Goal: Transaction & Acquisition: Purchase product/service

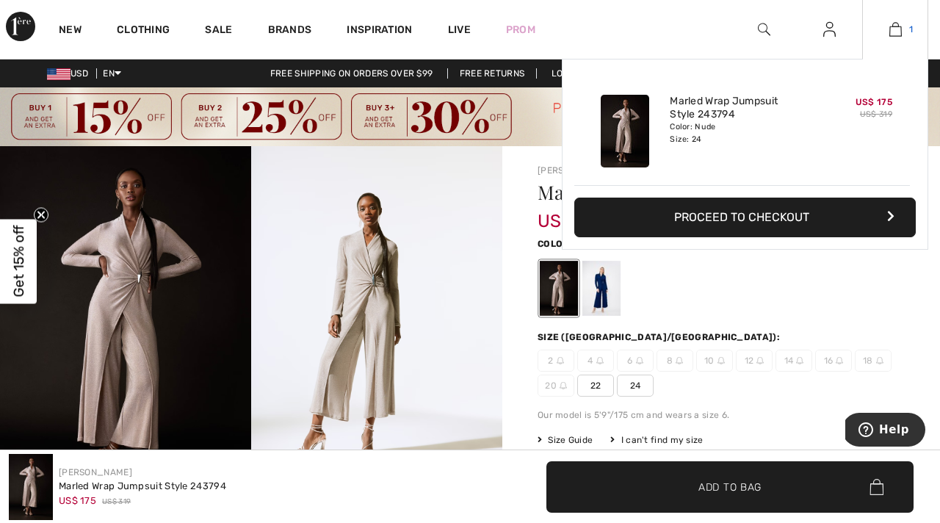
click at [896, 29] on img at bounding box center [896, 30] width 12 height 18
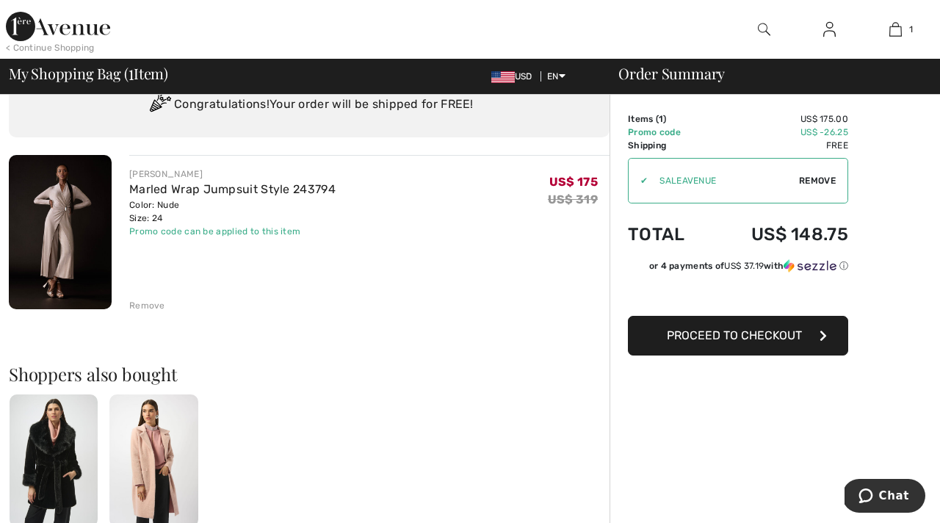
scroll to position [54, 0]
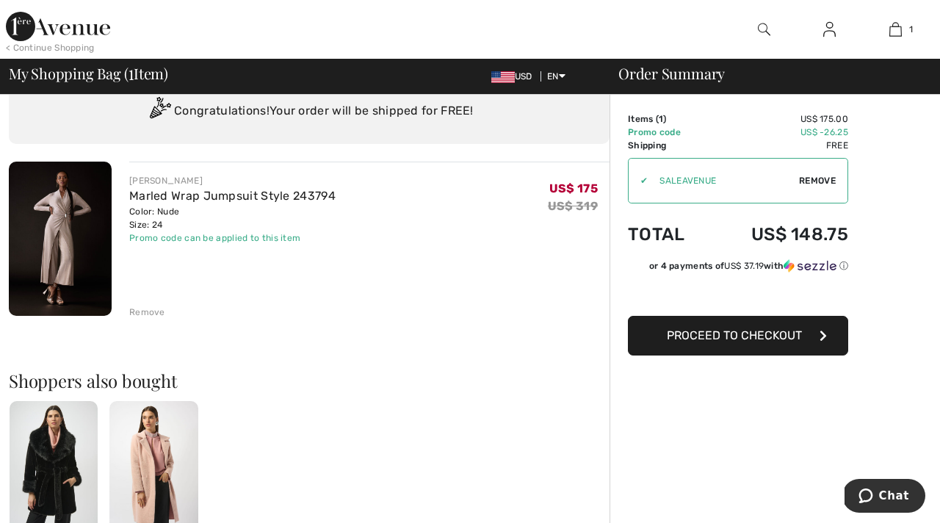
click at [82, 244] on img at bounding box center [60, 239] width 103 height 154
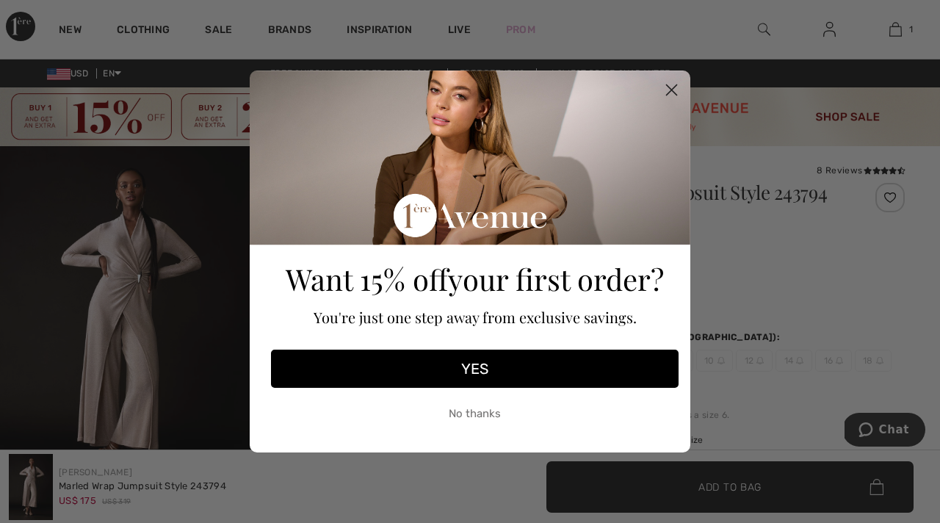
click at [464, 378] on button "YES" at bounding box center [475, 369] width 408 height 38
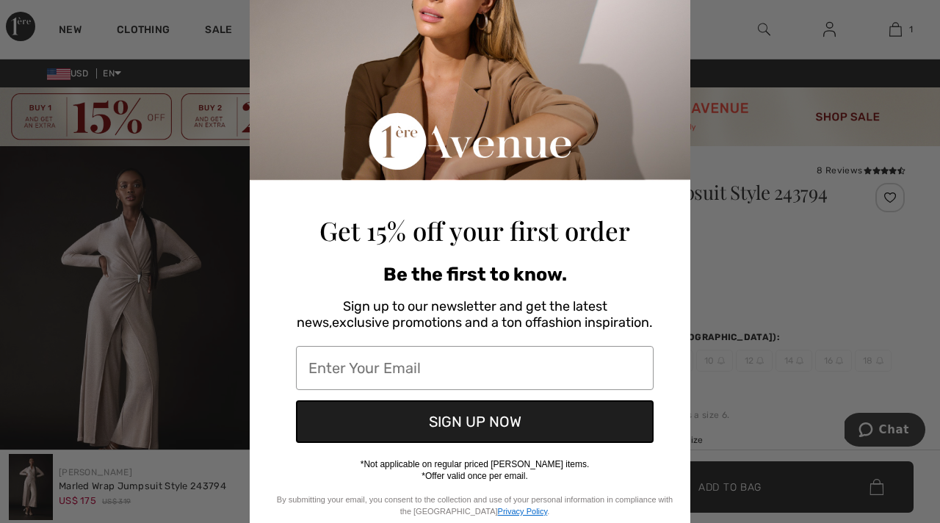
scroll to position [93, 0]
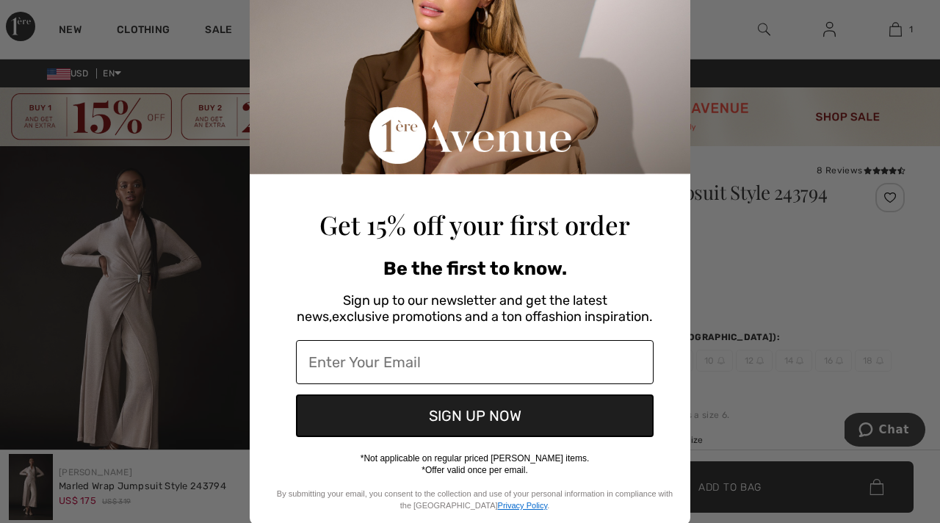
click at [455, 369] on input "Enter Your Email" at bounding box center [475, 362] width 358 height 44
type input "dungareire@aol.com"
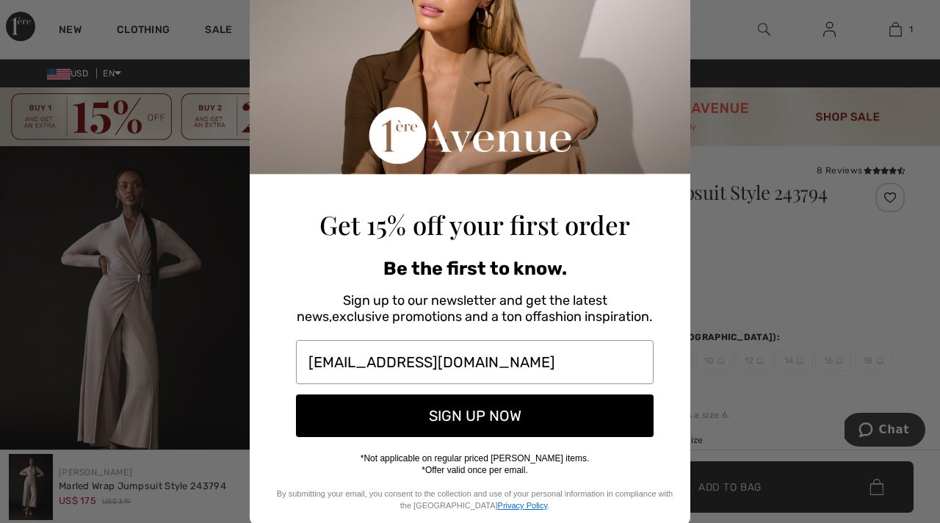
click at [451, 421] on button "SIGN UP NOW" at bounding box center [475, 415] width 358 height 43
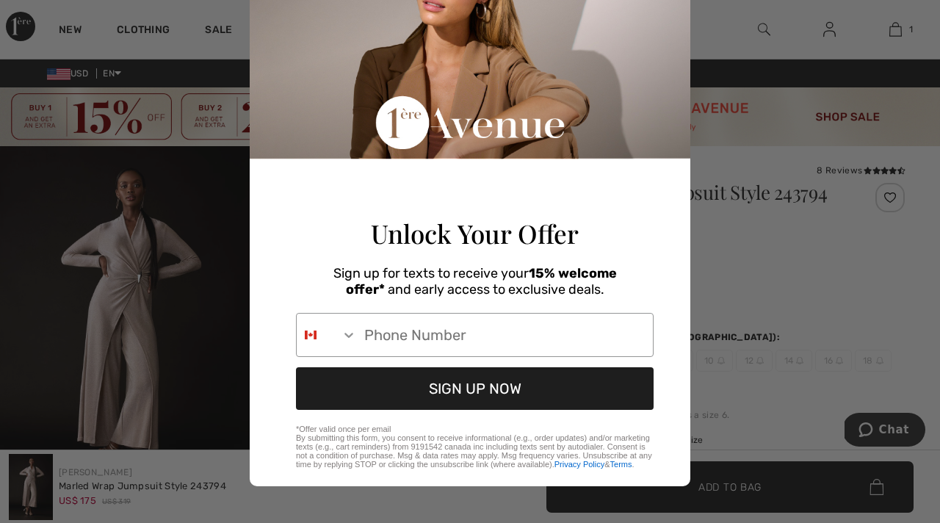
scroll to position [0, 0]
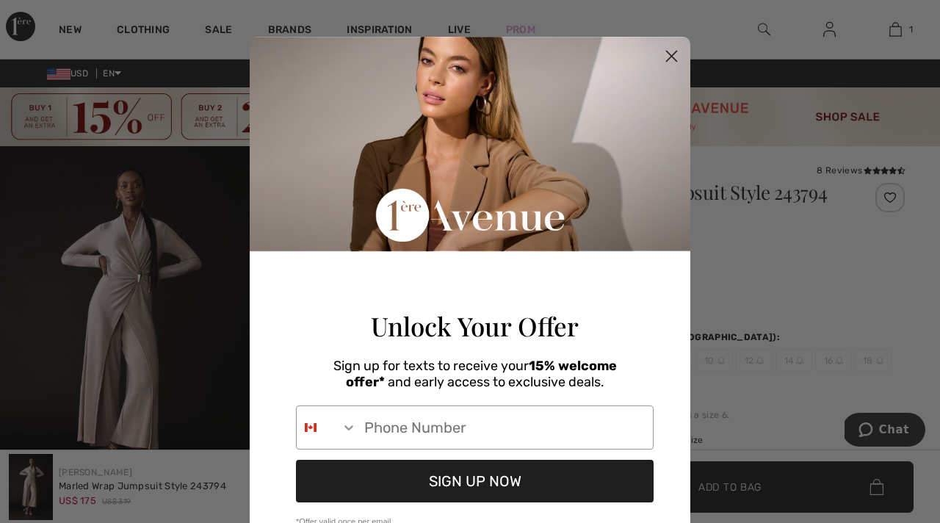
click at [673, 55] on icon "Close dialog" at bounding box center [672, 56] width 10 height 10
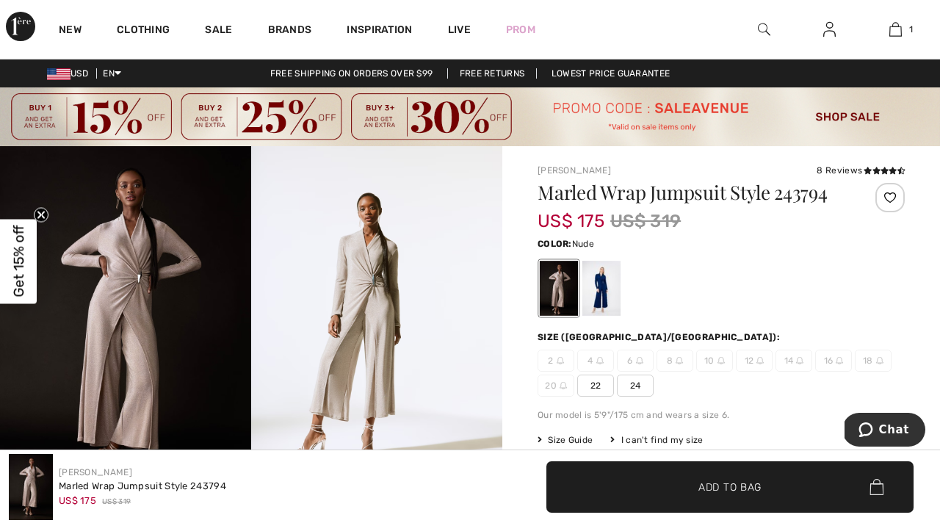
click at [384, 304] on img at bounding box center [376, 334] width 251 height 377
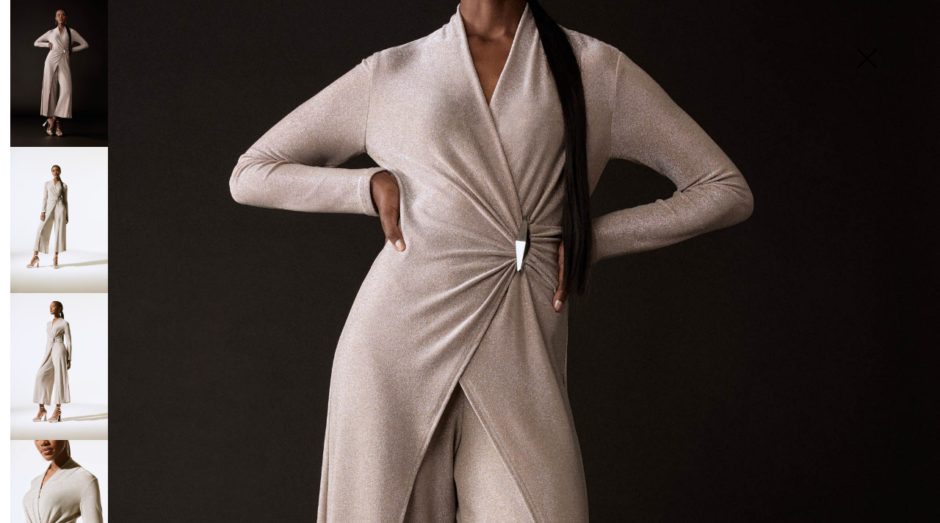
scroll to position [192, 0]
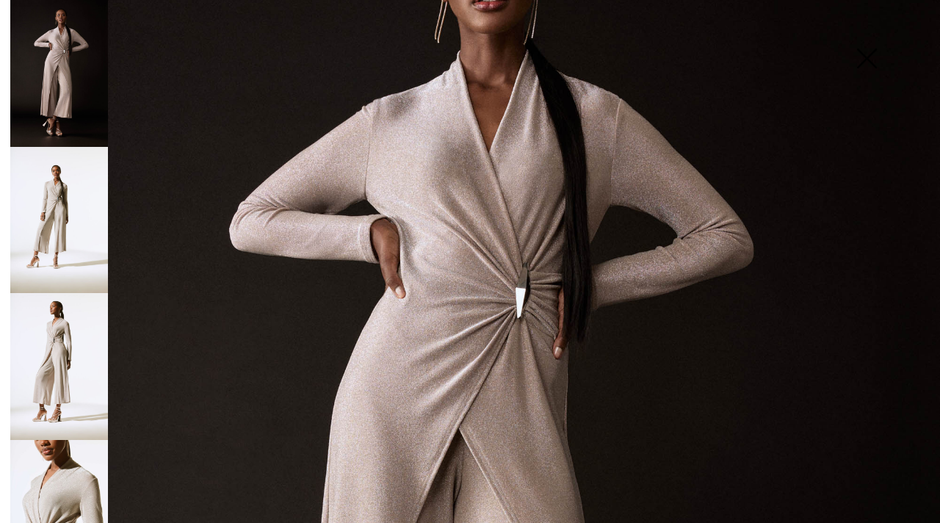
click at [48, 234] on img at bounding box center [59, 220] width 98 height 147
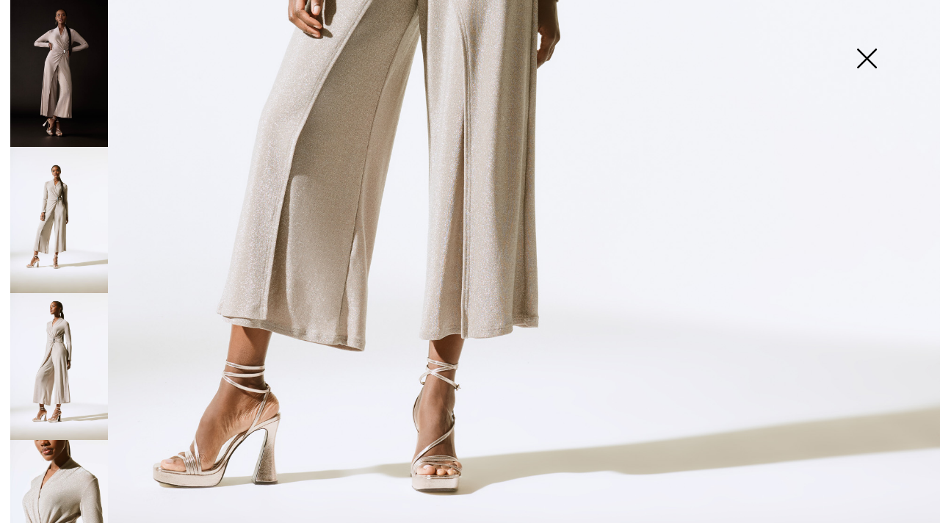
scroll to position [679, 0]
click at [84, 364] on img at bounding box center [59, 366] width 98 height 147
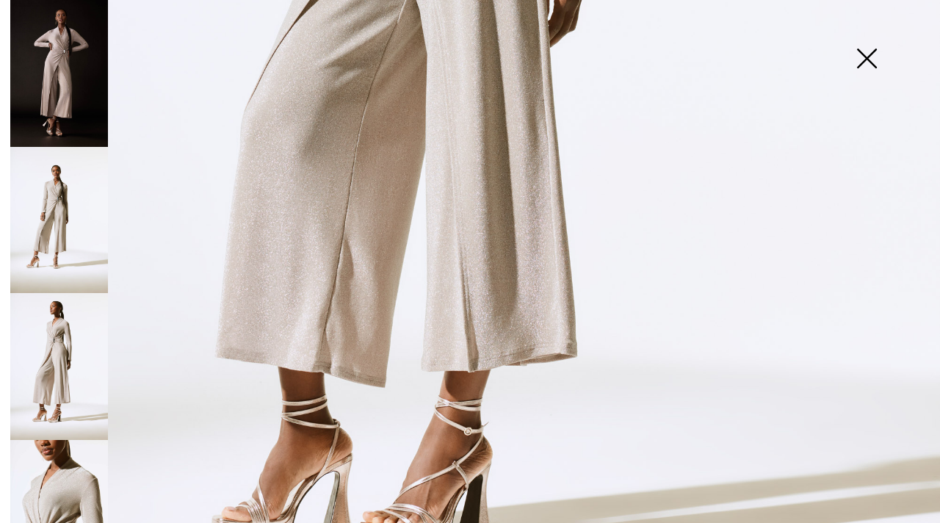
scroll to position [694, 0]
click at [48, 363] on img at bounding box center [59, 366] width 98 height 147
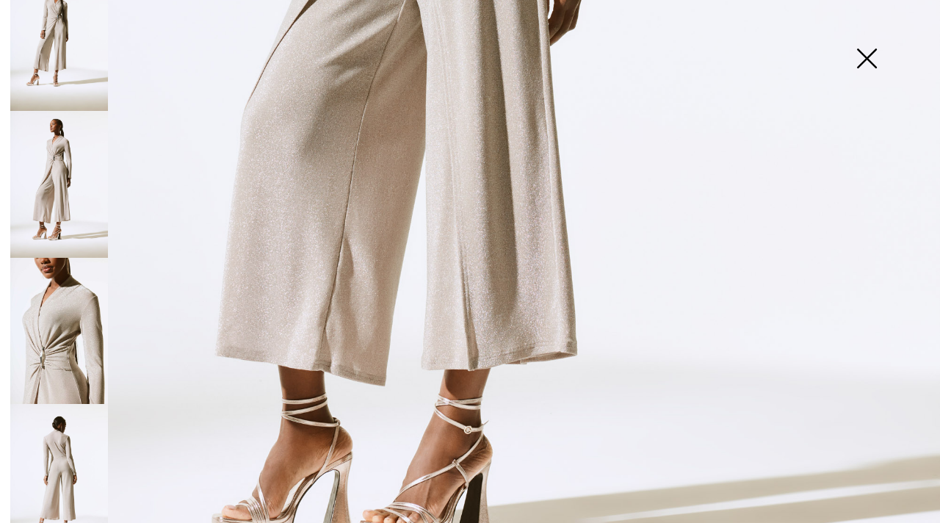
scroll to position [181, 0]
click at [48, 363] on img at bounding box center [59, 332] width 98 height 147
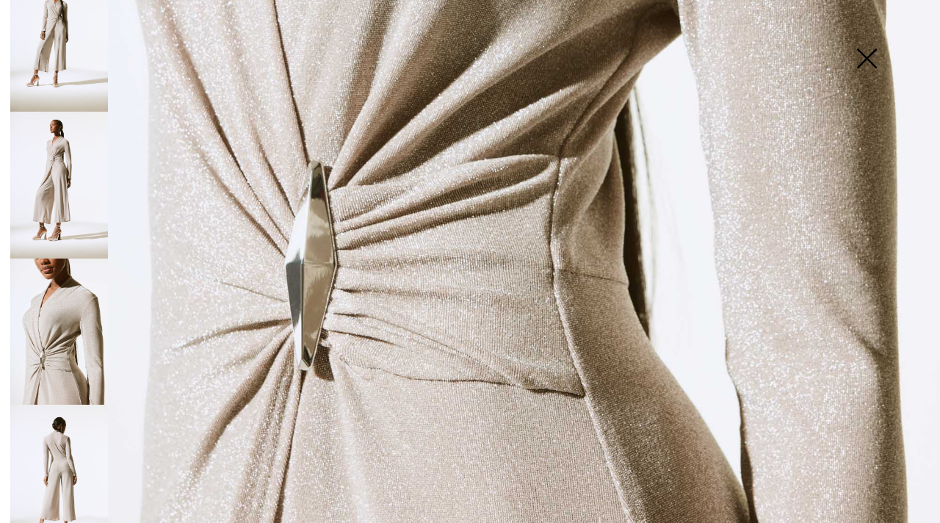
click at [73, 467] on img at bounding box center [59, 478] width 98 height 147
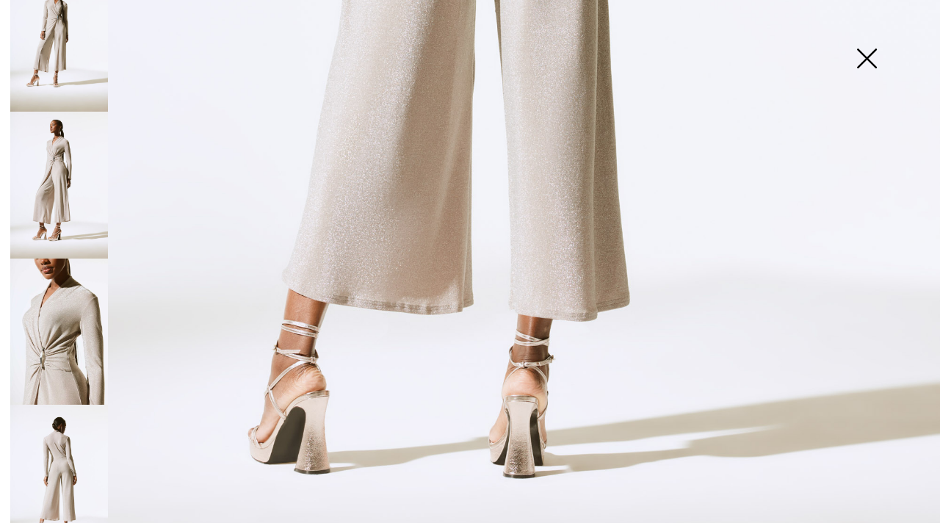
scroll to position [803, 0]
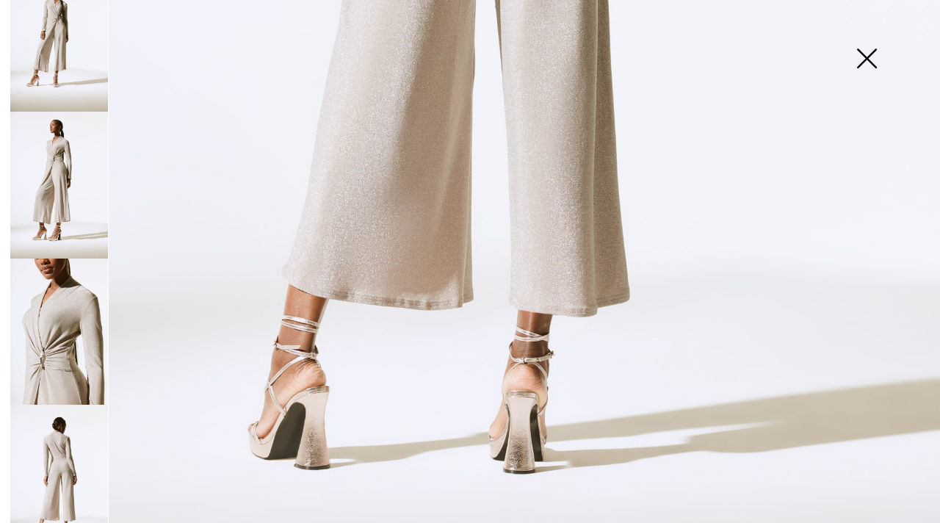
click at [51, 453] on img at bounding box center [59, 478] width 98 height 147
click at [36, 162] on img at bounding box center [59, 185] width 98 height 147
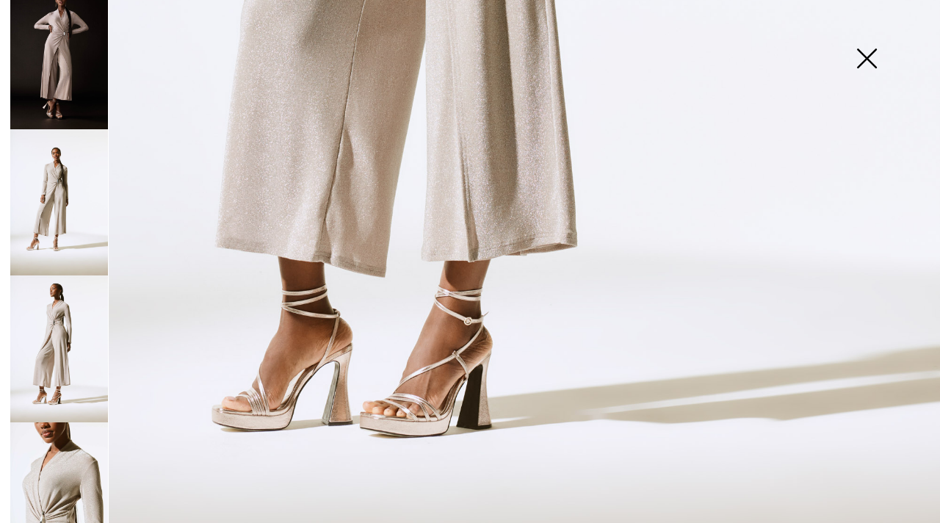
scroll to position [0, 0]
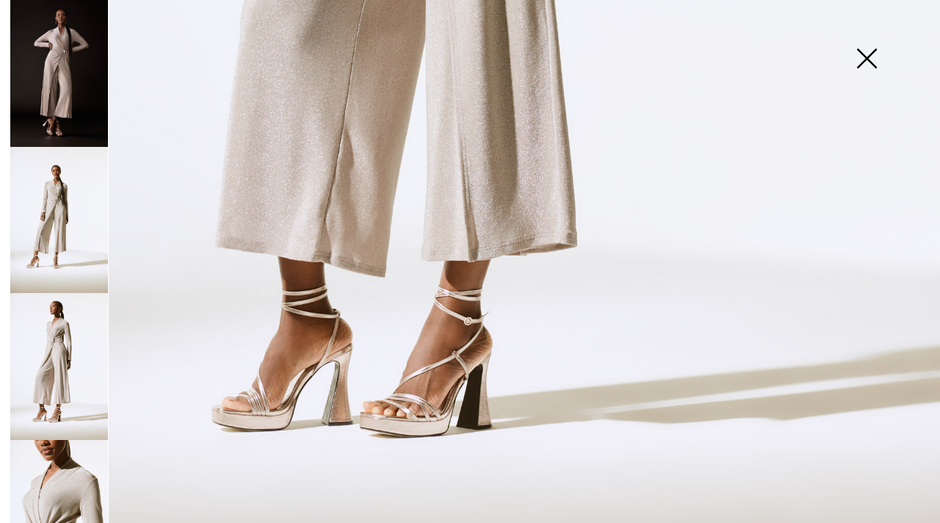
click at [56, 191] on img at bounding box center [59, 220] width 98 height 147
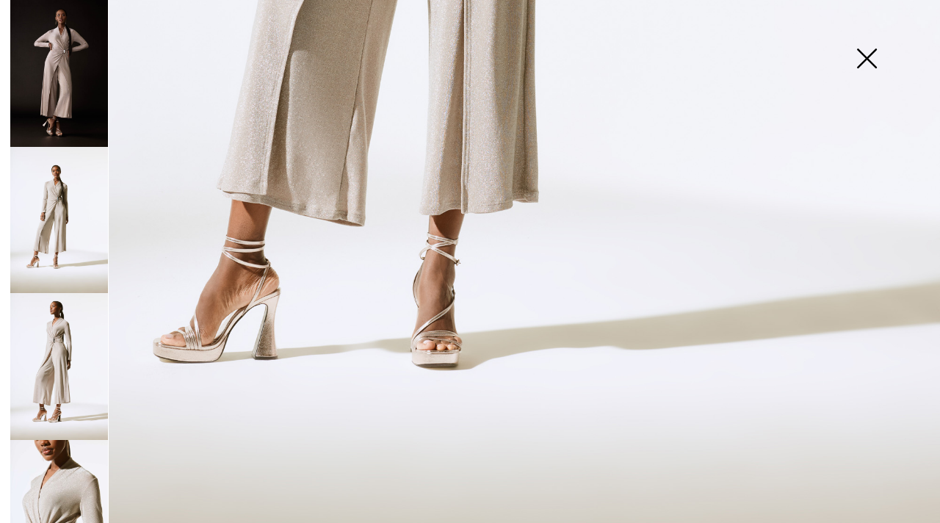
click at [60, 56] on img at bounding box center [59, 73] width 98 height 147
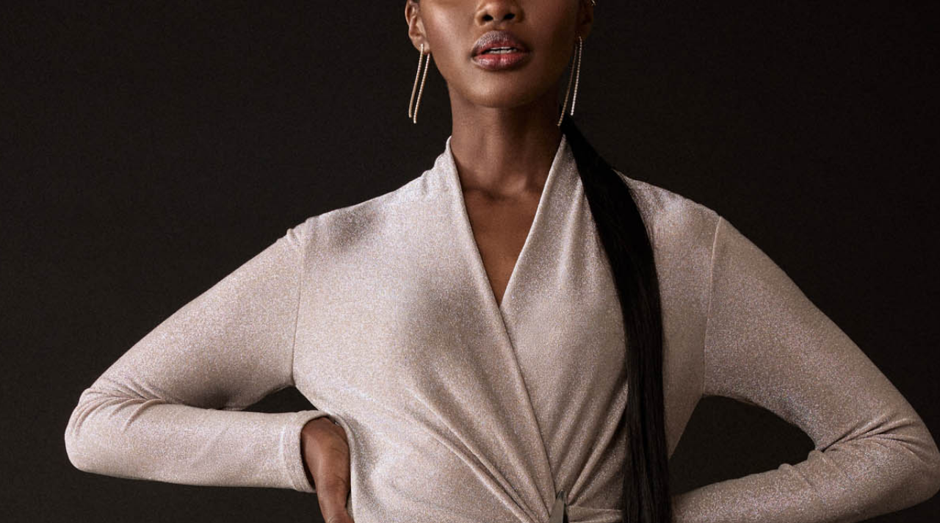
scroll to position [56, 0]
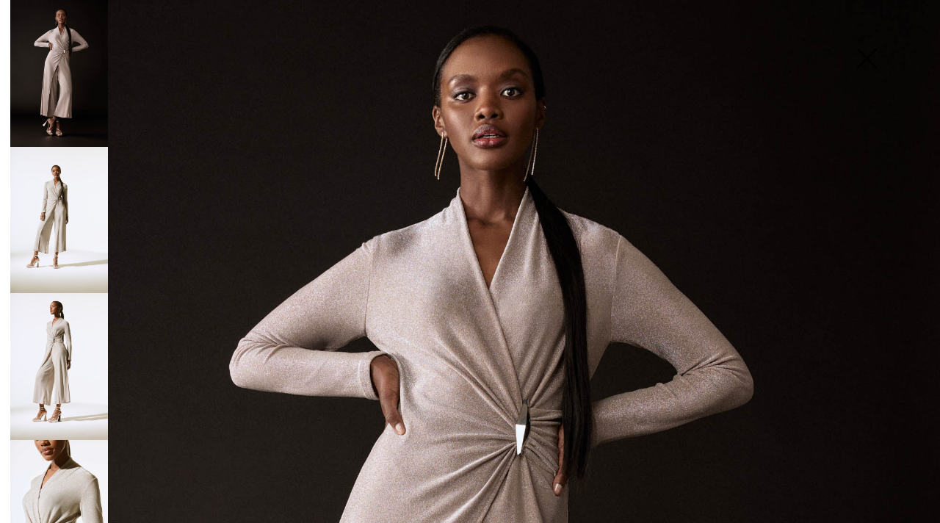
click at [48, 385] on img at bounding box center [59, 366] width 98 height 147
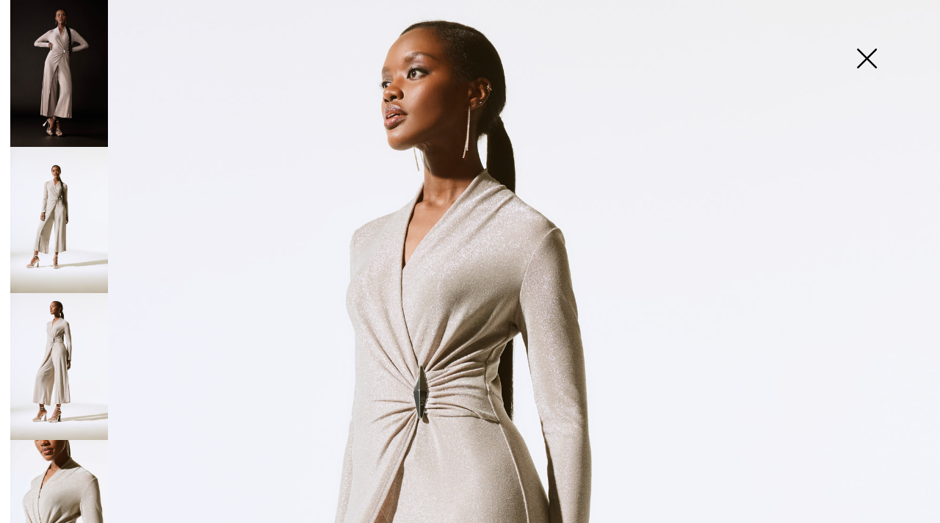
click at [79, 117] on img at bounding box center [59, 73] width 98 height 147
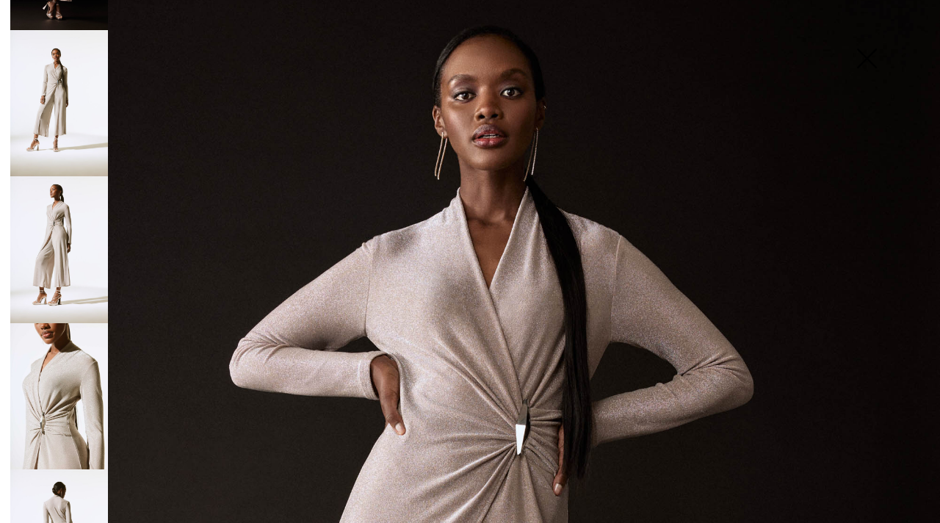
scroll to position [182, 0]
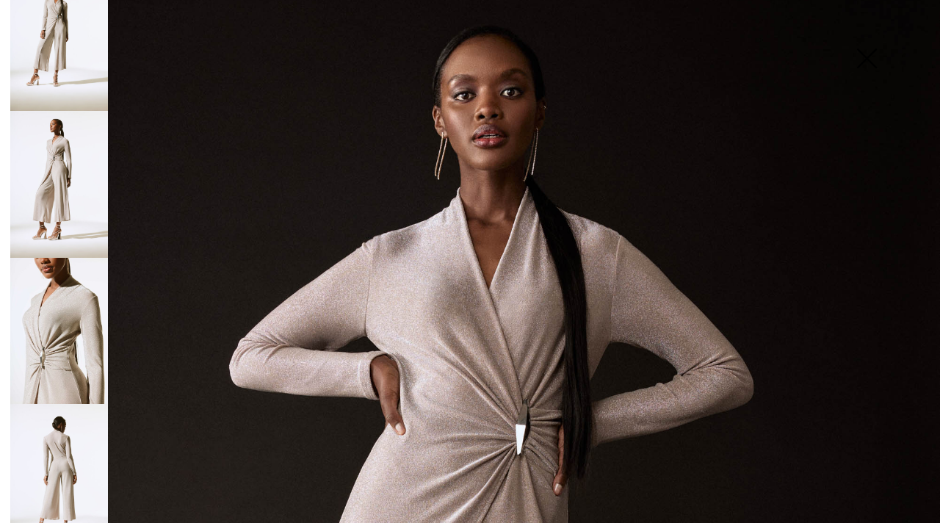
click at [71, 324] on img at bounding box center [59, 331] width 98 height 147
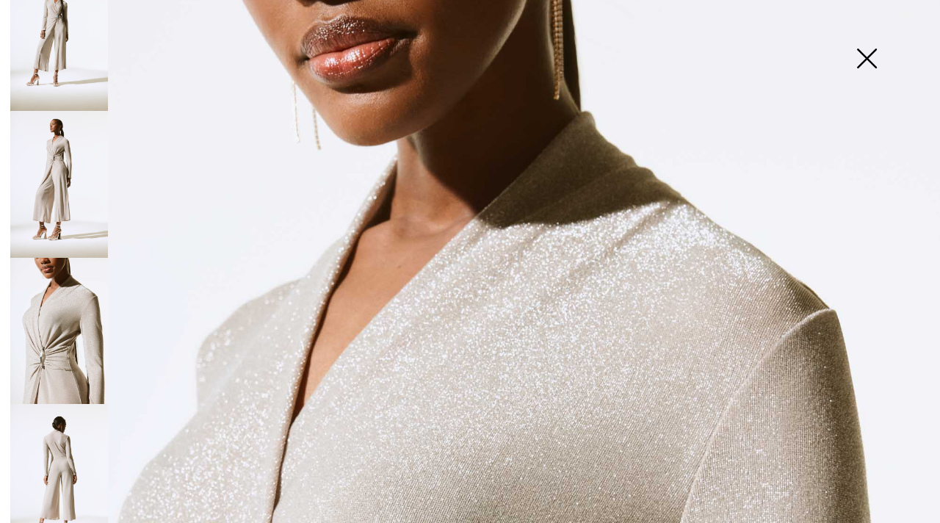
click at [54, 445] on img at bounding box center [59, 477] width 98 height 147
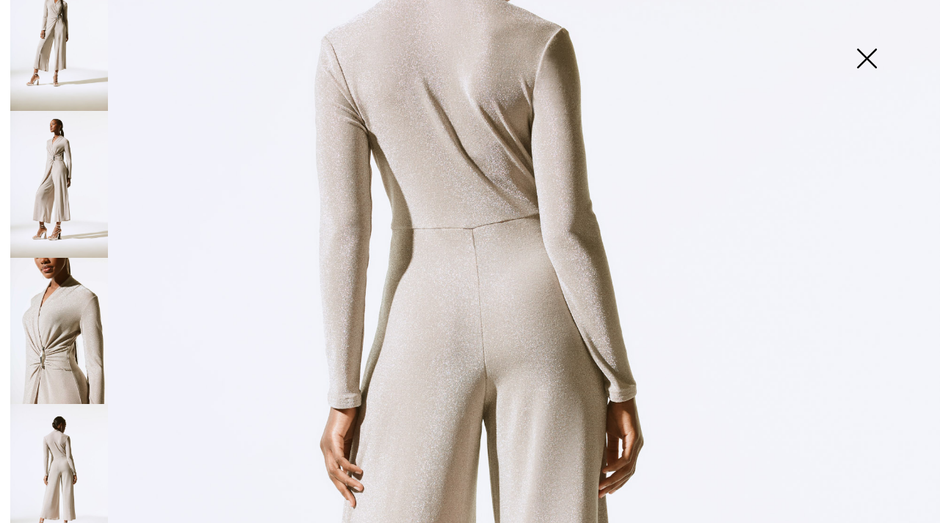
scroll to position [0, 0]
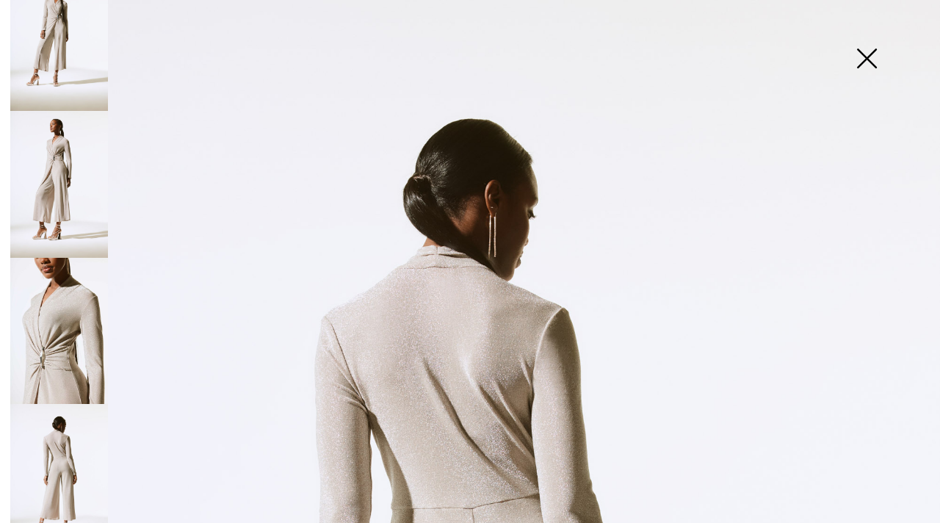
click at [870, 55] on img at bounding box center [866, 60] width 73 height 76
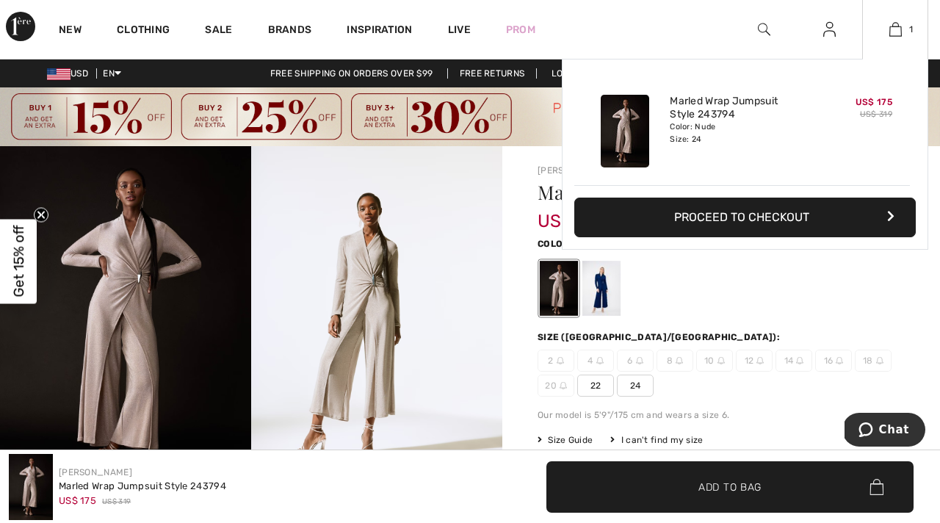
click at [730, 268] on div "Added to Bag Joseph Ribkoff Marled Wrap Jumpsuit Style 243794 US$ 175 US$ 319 C…" at bounding box center [745, 189] width 367 height 261
click at [602, 297] on div "Added to Bag Joseph Ribkoff Marled Wrap Jumpsuit Style 243794 US$ 175 US$ 319 C…" at bounding box center [745, 189] width 367 height 261
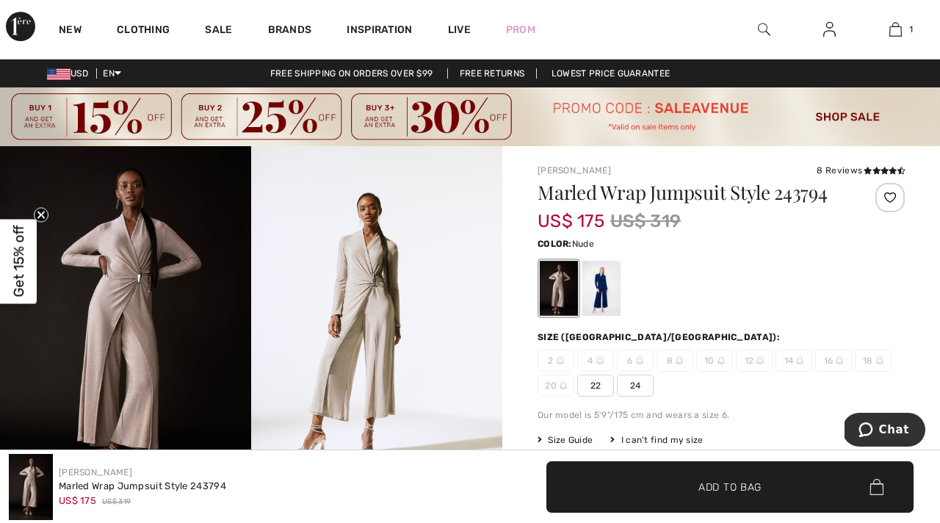
click at [696, 338] on div "Size (CA/US):" at bounding box center [721, 337] width 367 height 13
click at [597, 300] on div at bounding box center [601, 288] width 38 height 55
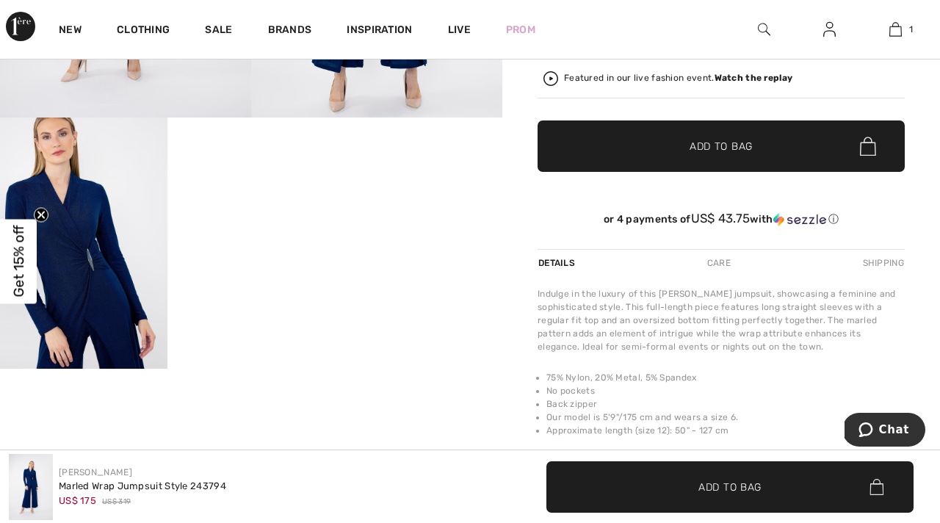
scroll to position [418, 0]
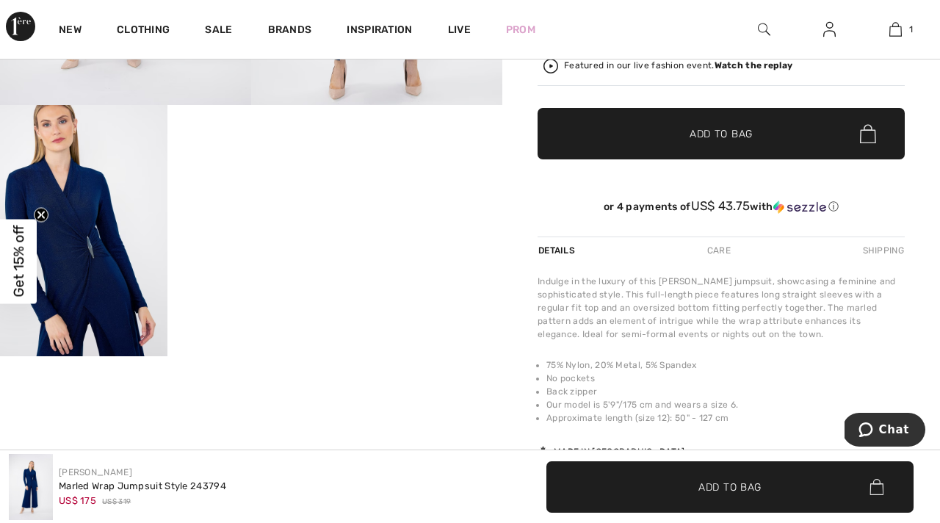
click at [273, 189] on video "Your browser does not support the video tag." at bounding box center [250, 147] width 167 height 84
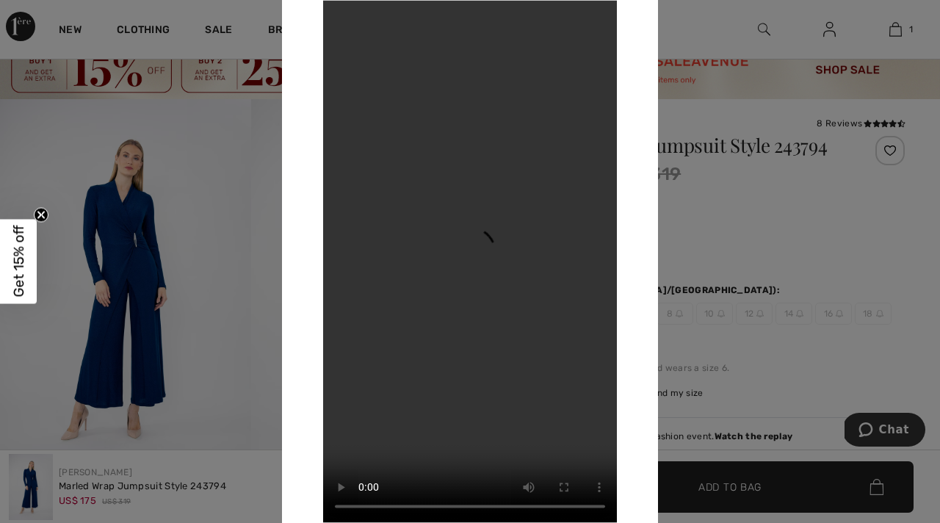
scroll to position [0, 0]
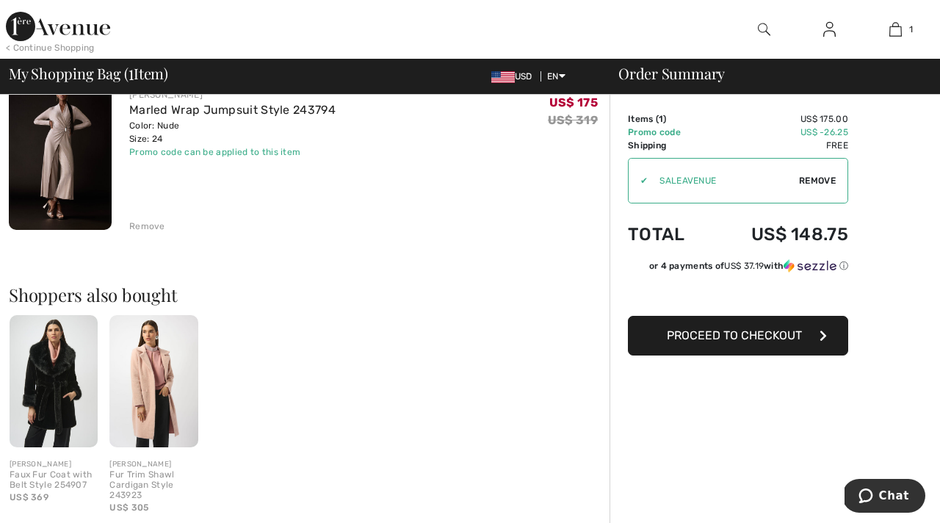
scroll to position [119, 0]
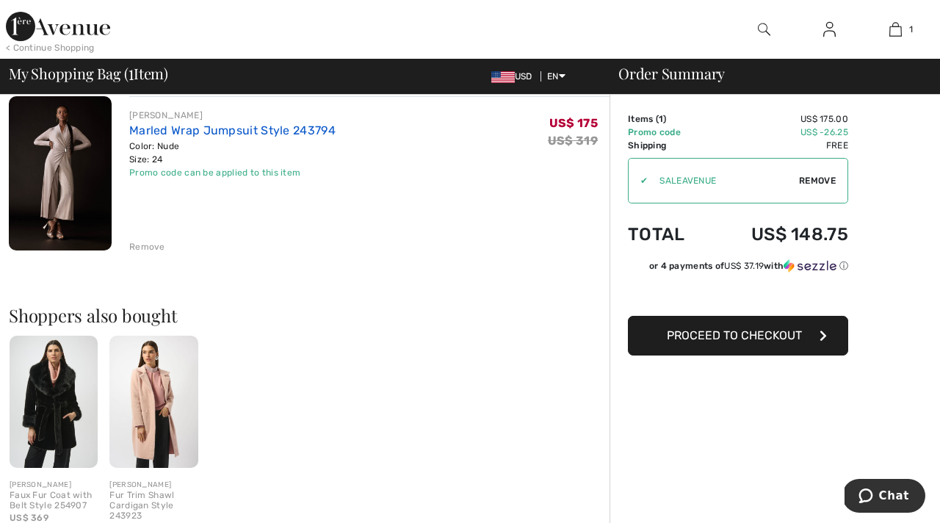
click at [173, 127] on link "Marled Wrap Jumpsuit Style 243794" at bounding box center [232, 130] width 206 height 14
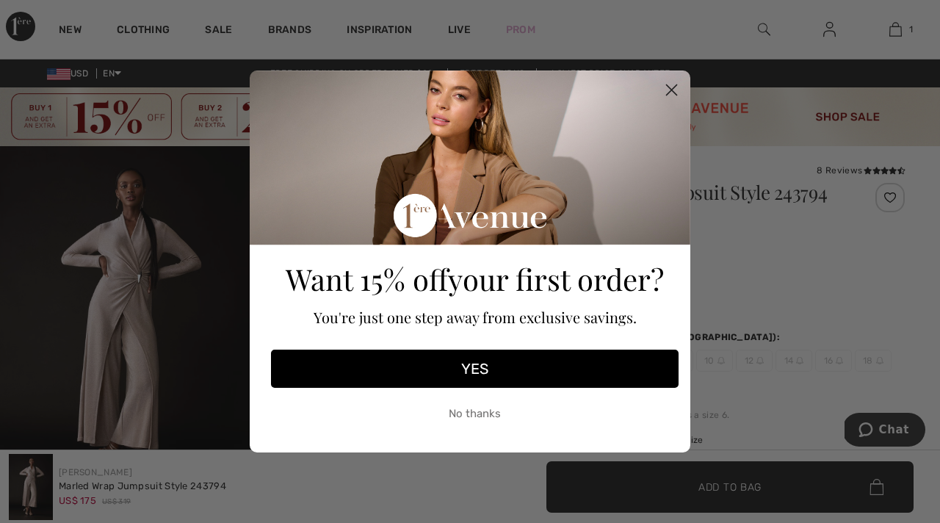
click at [670, 93] on circle "Close dialog" at bounding box center [672, 90] width 24 height 24
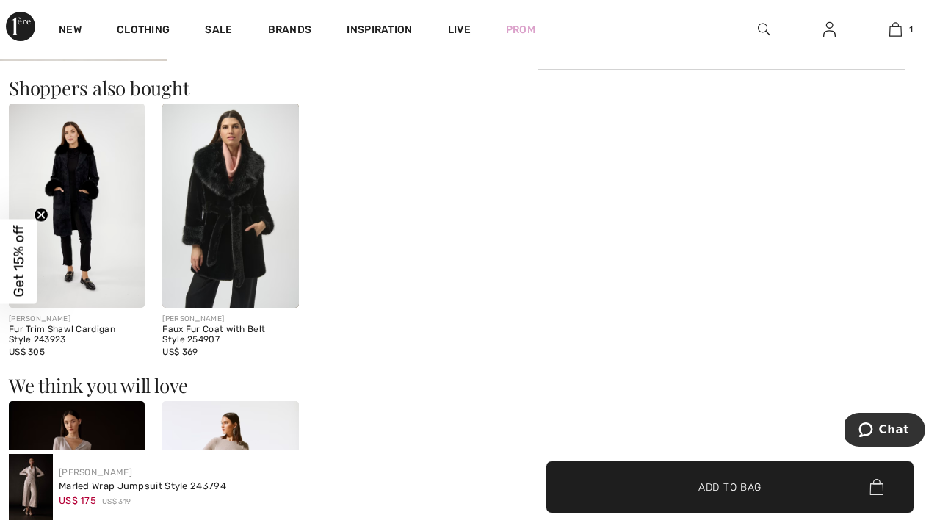
scroll to position [968, 0]
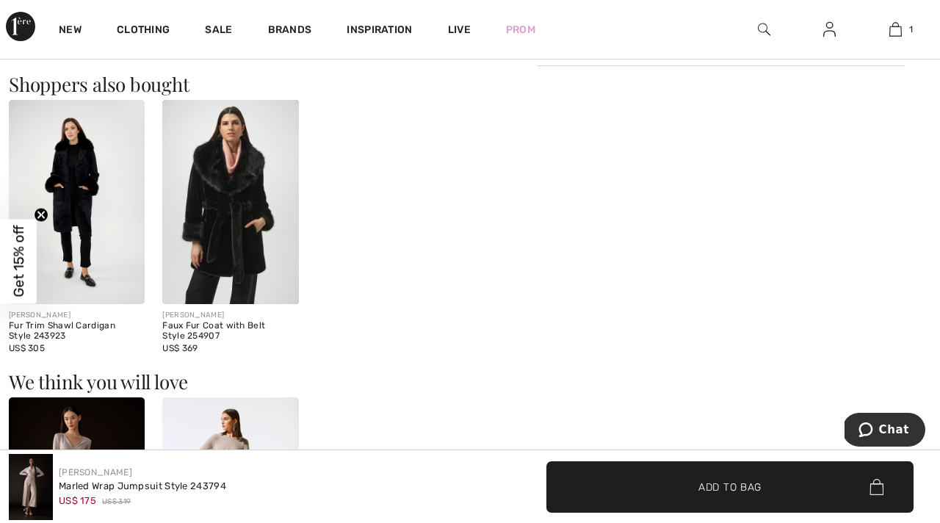
click at [234, 203] on img at bounding box center [230, 202] width 136 height 204
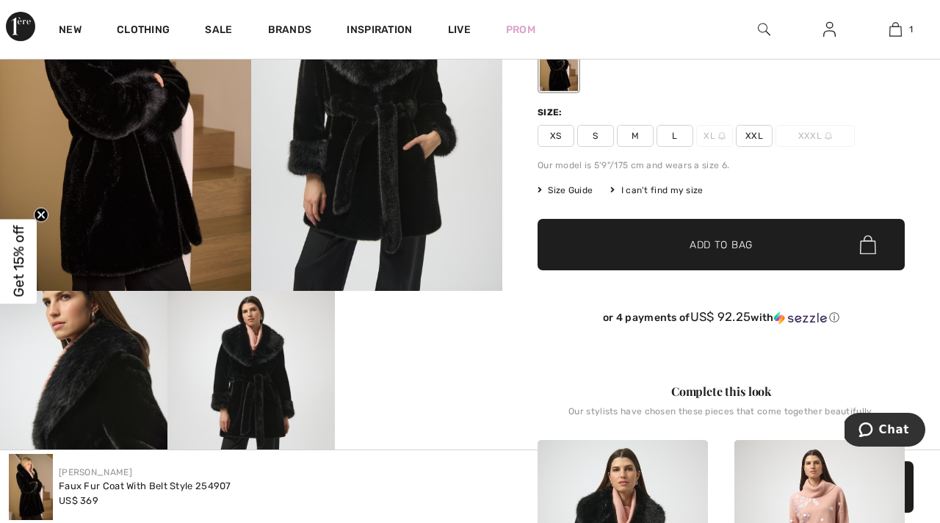
scroll to position [118, 0]
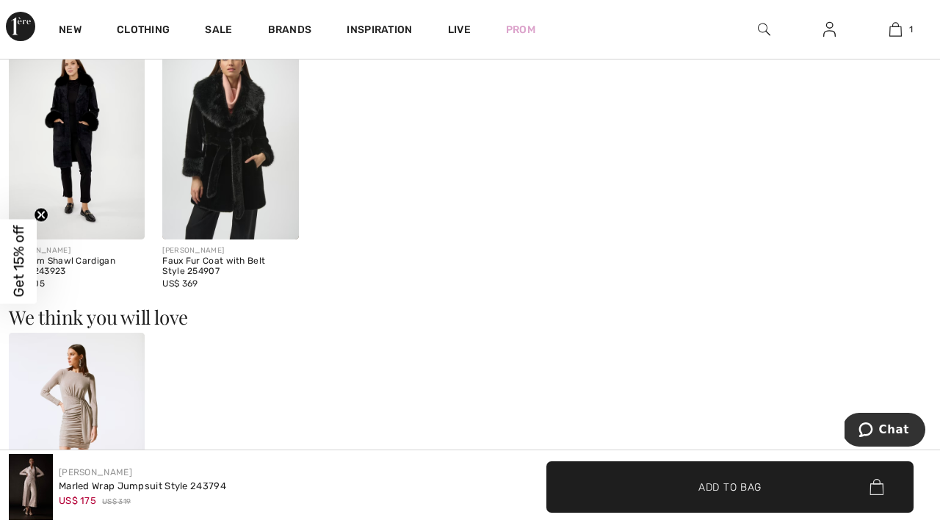
scroll to position [1027, 0]
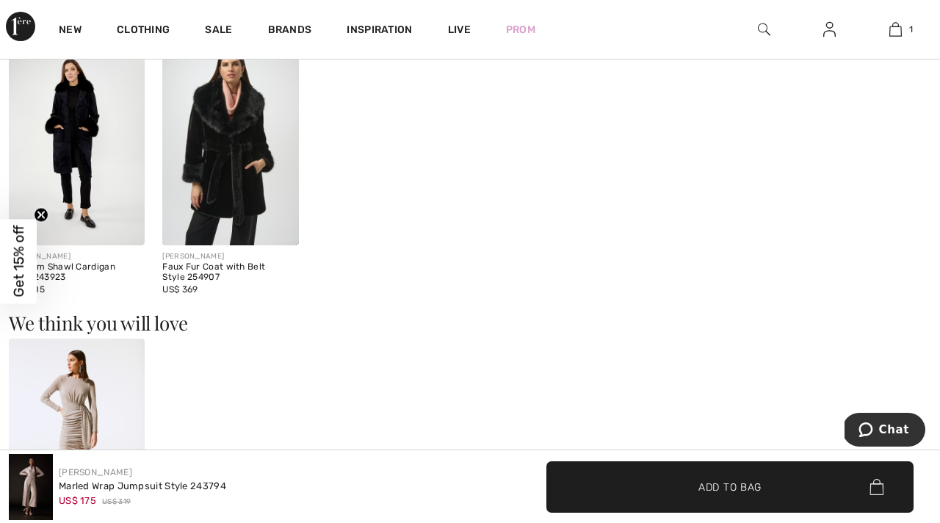
click at [95, 168] on img at bounding box center [77, 143] width 136 height 204
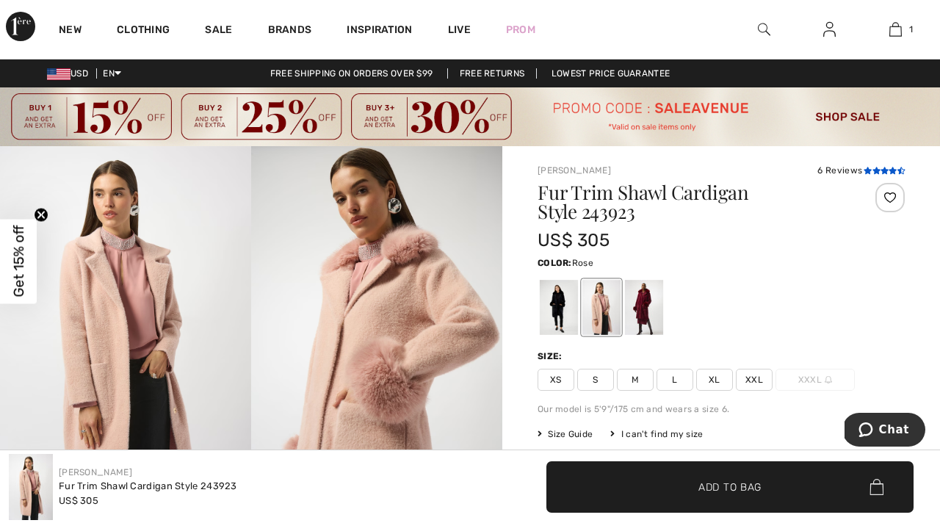
click at [866, 170] on icon at bounding box center [868, 170] width 8 height 7
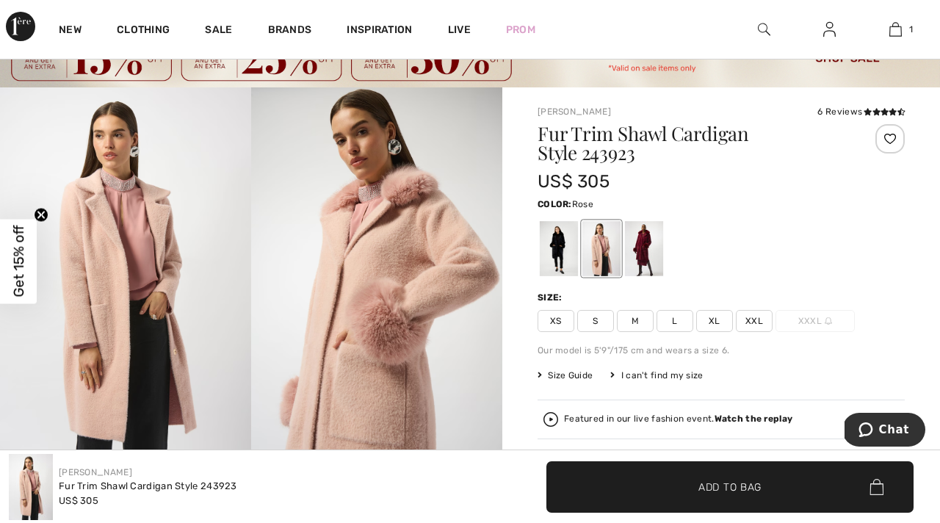
scroll to position [57, 0]
